Goal: Information Seeking & Learning: Learn about a topic

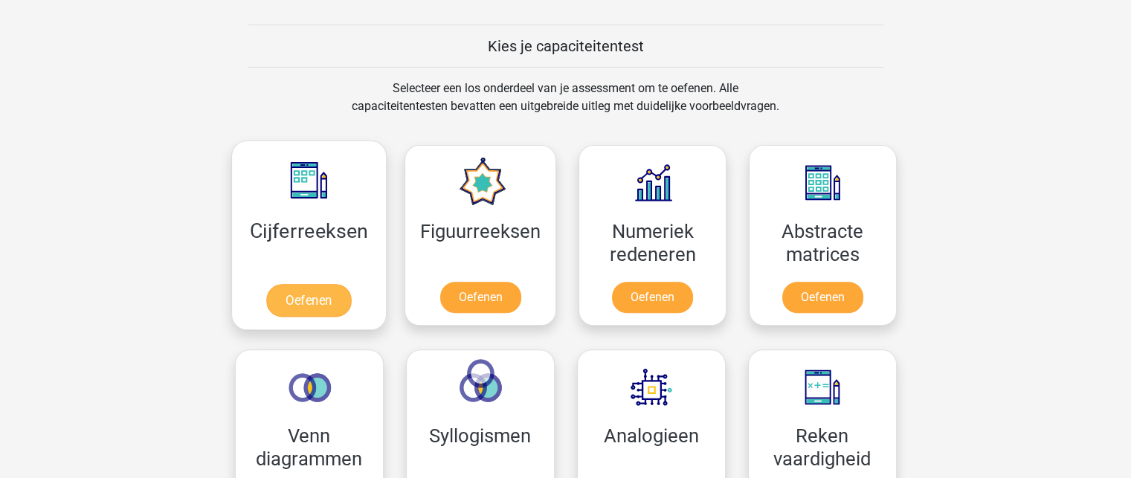
scroll to position [595, 0]
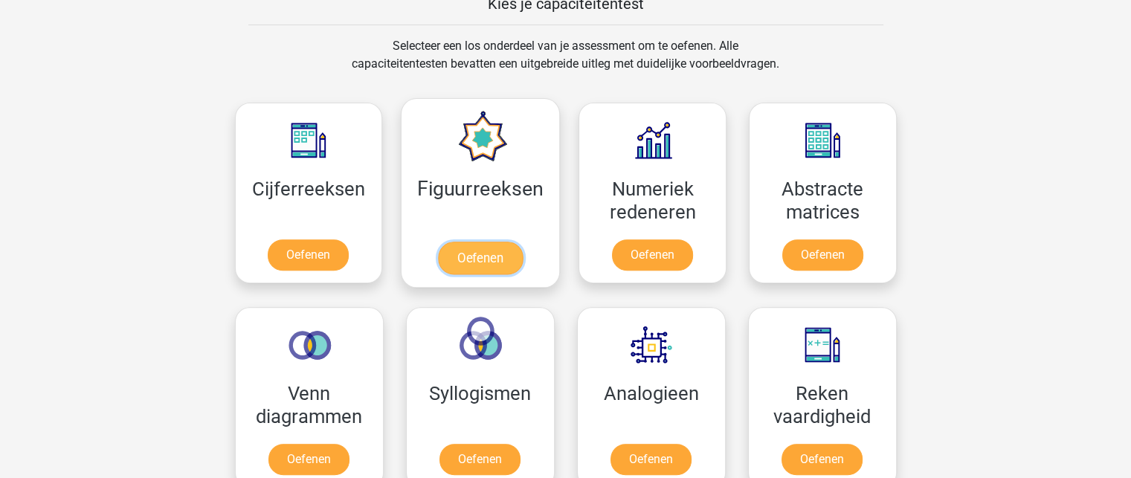
click at [458, 242] on link "Oefenen" at bounding box center [480, 258] width 85 height 33
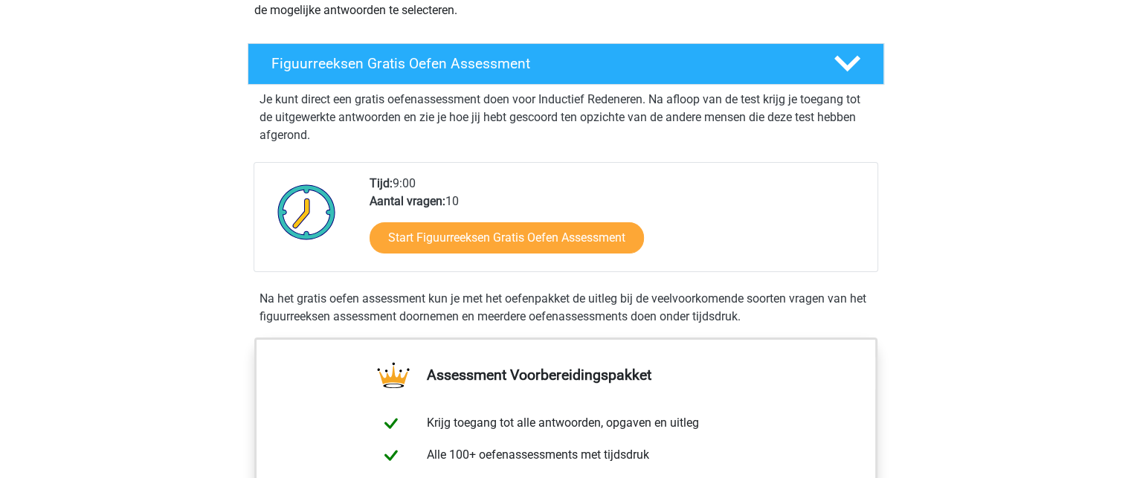
scroll to position [223, 0]
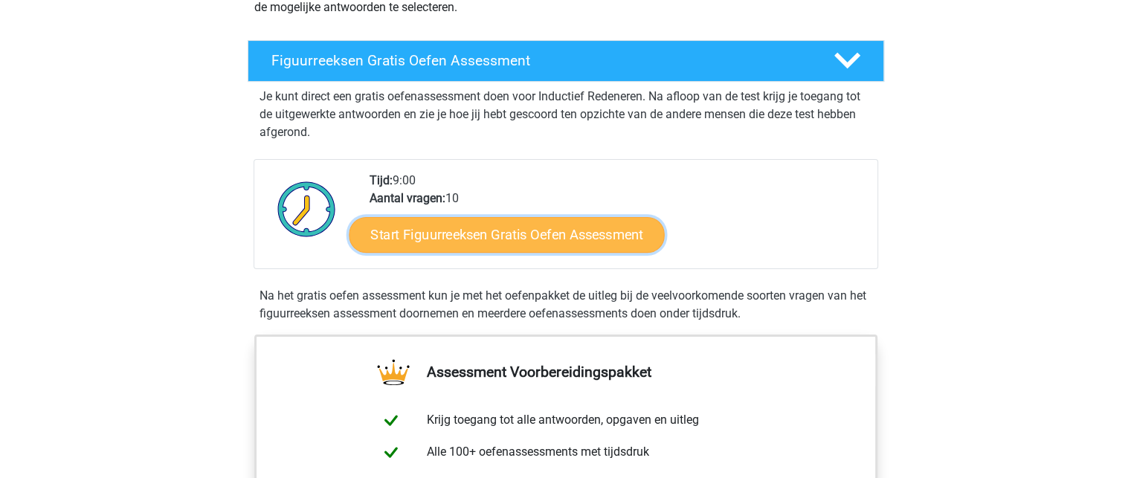
click at [485, 236] on link "Start Figuurreeksen Gratis Oefen Assessment" at bounding box center [506, 234] width 315 height 36
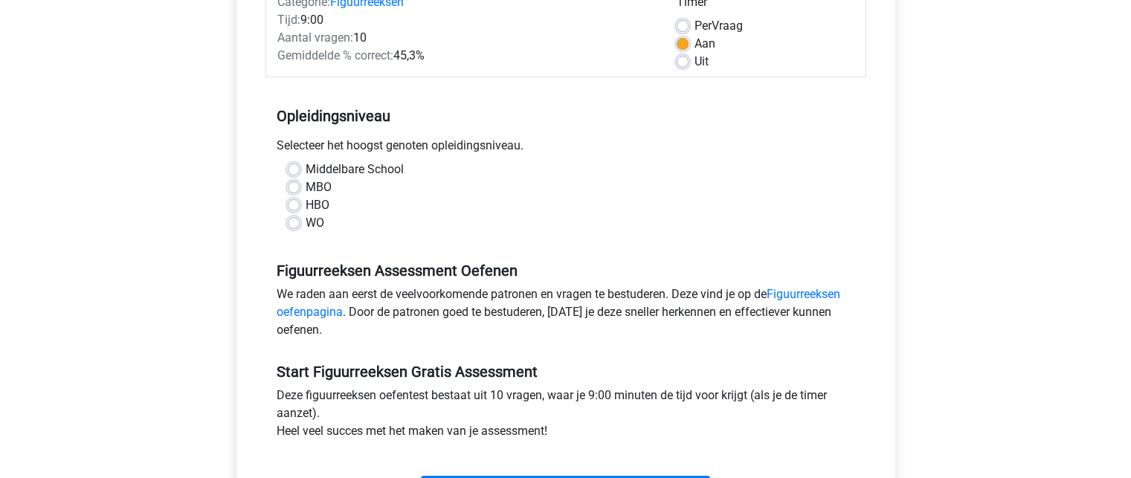
scroll to position [223, 0]
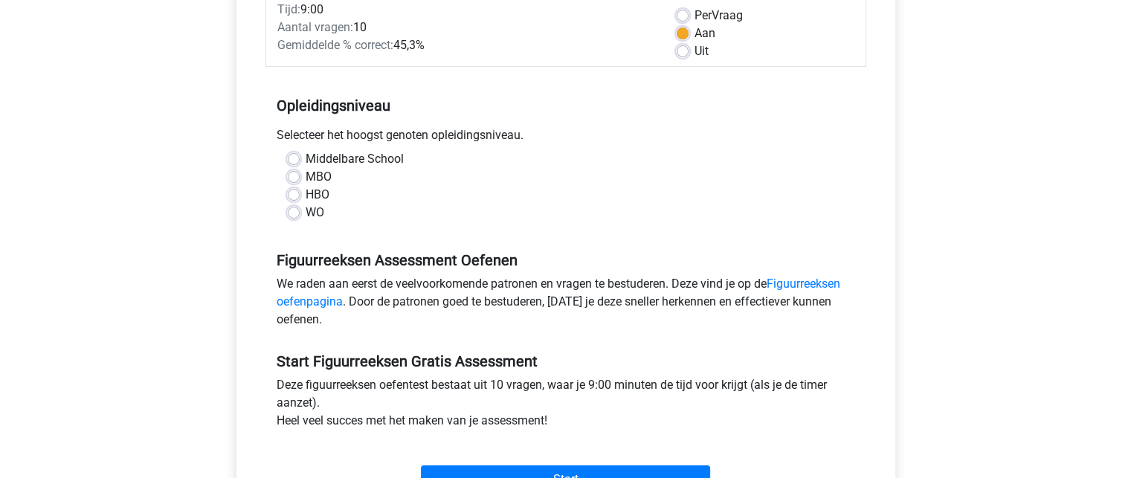
click at [315, 196] on label "HBO" at bounding box center [318, 195] width 24 height 18
click at [300, 196] on input "HBO" at bounding box center [294, 193] width 12 height 15
radio input "true"
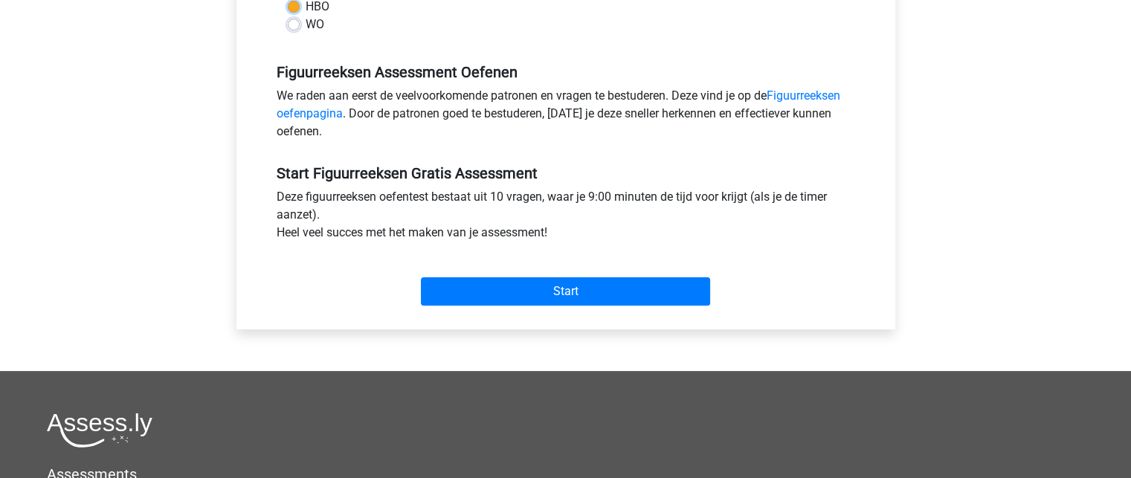
scroll to position [446, 0]
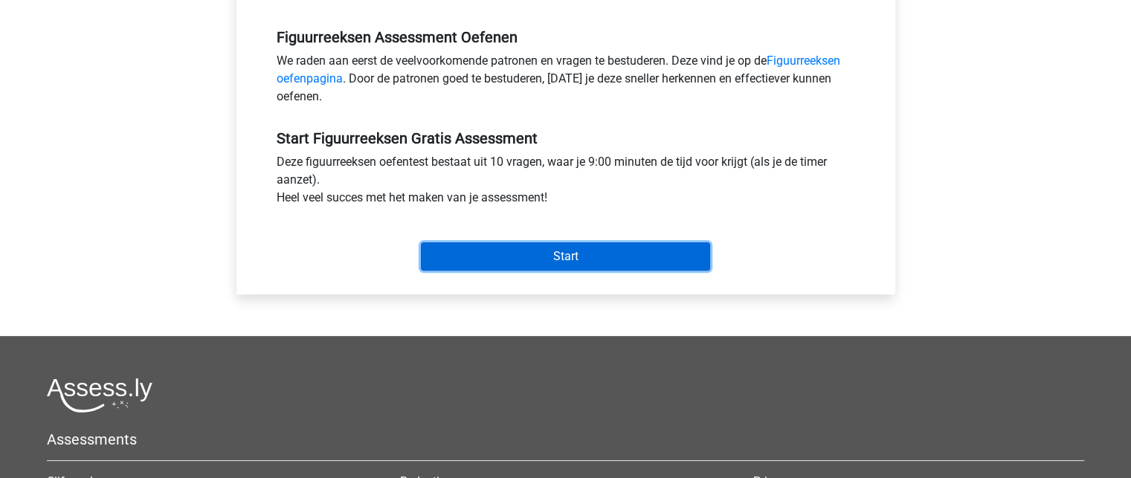
click at [528, 258] on input "Start" at bounding box center [565, 256] width 289 height 28
